Goal: Information Seeking & Learning: Learn about a topic

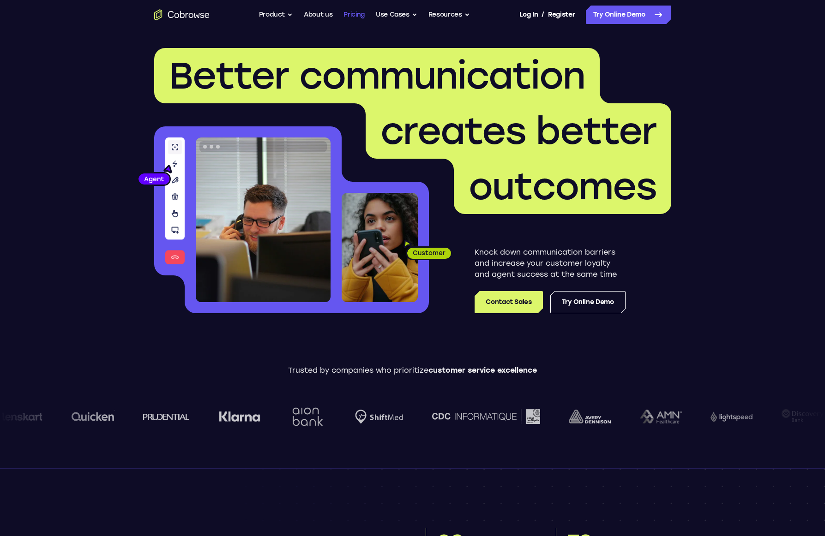
click at [343, 16] on link "Pricing" at bounding box center [353, 15] width 21 height 18
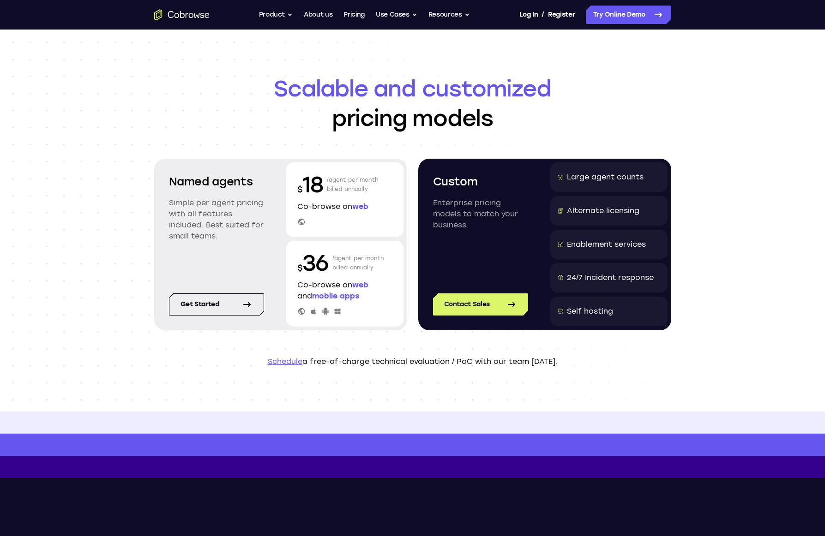
click at [330, 219] on div at bounding box center [344, 222] width 95 height 8
click at [323, 229] on div "$ 18 /agent per month billed annually Co-browse on web" at bounding box center [344, 199] width 117 height 75
click at [331, 219] on div at bounding box center [344, 222] width 95 height 8
click at [336, 224] on div at bounding box center [344, 222] width 95 height 8
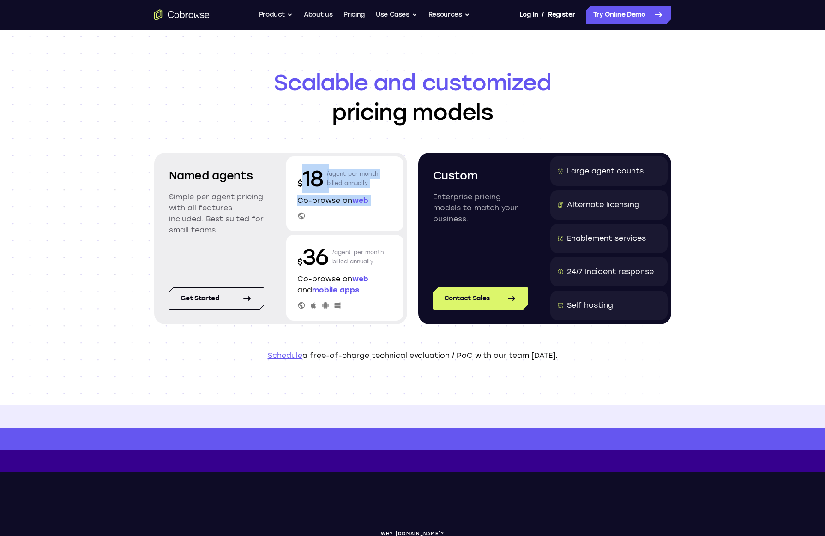
drag, startPoint x: 300, startPoint y: 185, endPoint x: 340, endPoint y: 223, distance: 55.2
click at [340, 223] on div "$ 18 /agent per month billed annually Co-browse on web" at bounding box center [344, 193] width 117 height 75
click at [337, 221] on div "$ 18 /agent per month billed annually Co-browse on web" at bounding box center [344, 193] width 117 height 75
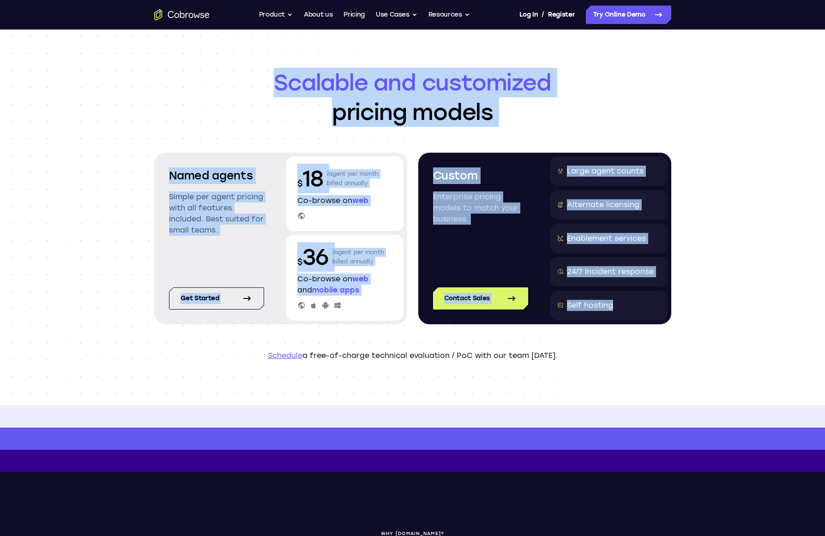
drag, startPoint x: 139, startPoint y: 53, endPoint x: 702, endPoint y: 338, distance: 630.9
click at [702, 338] on header "Scalable and customized pricing models Named agents Simple per agent pricing wi…" at bounding box center [412, 215] width 591 height 382
